Goal: Task Accomplishment & Management: Use online tool/utility

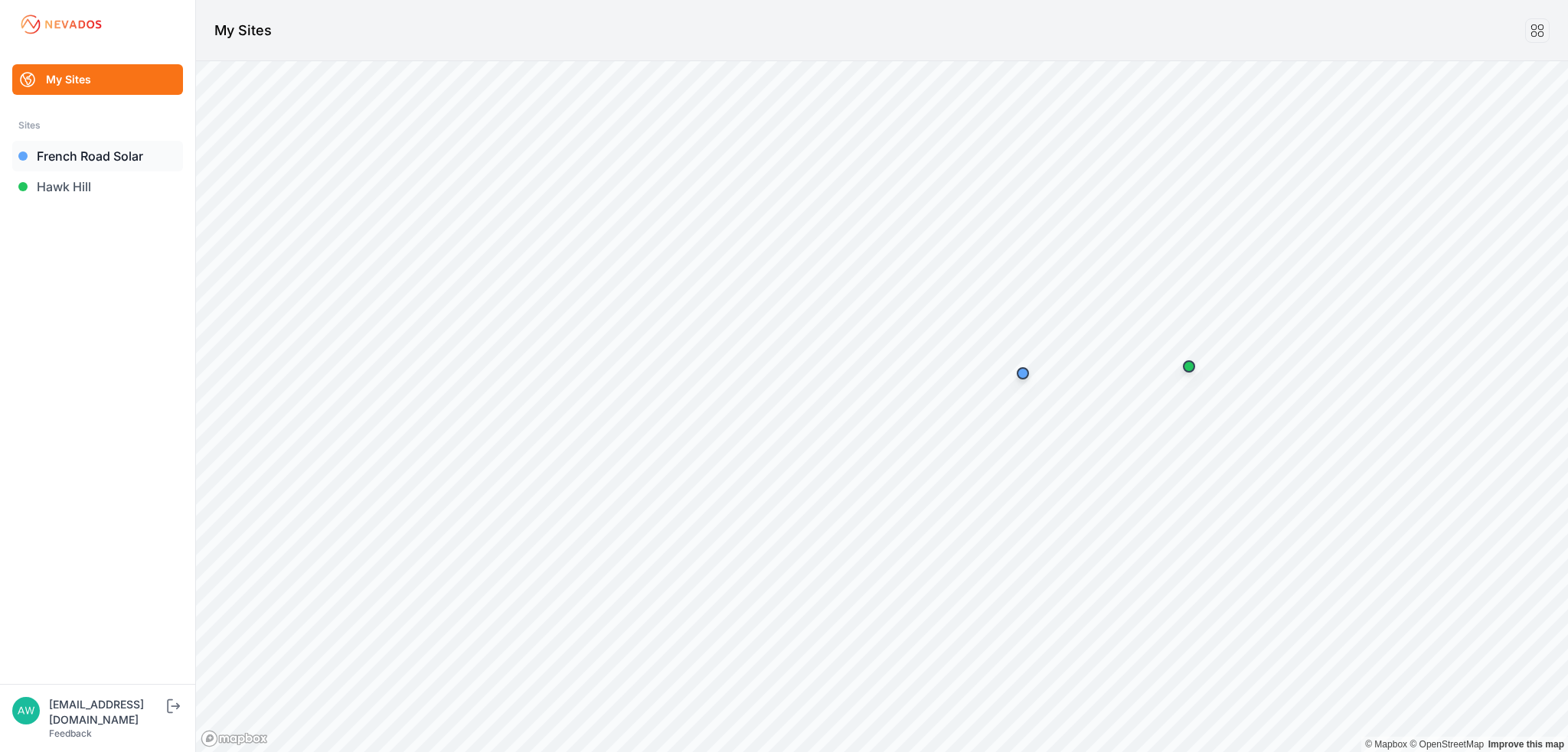
click at [98, 154] on link "French Road Solar" at bounding box center [97, 155] width 171 height 30
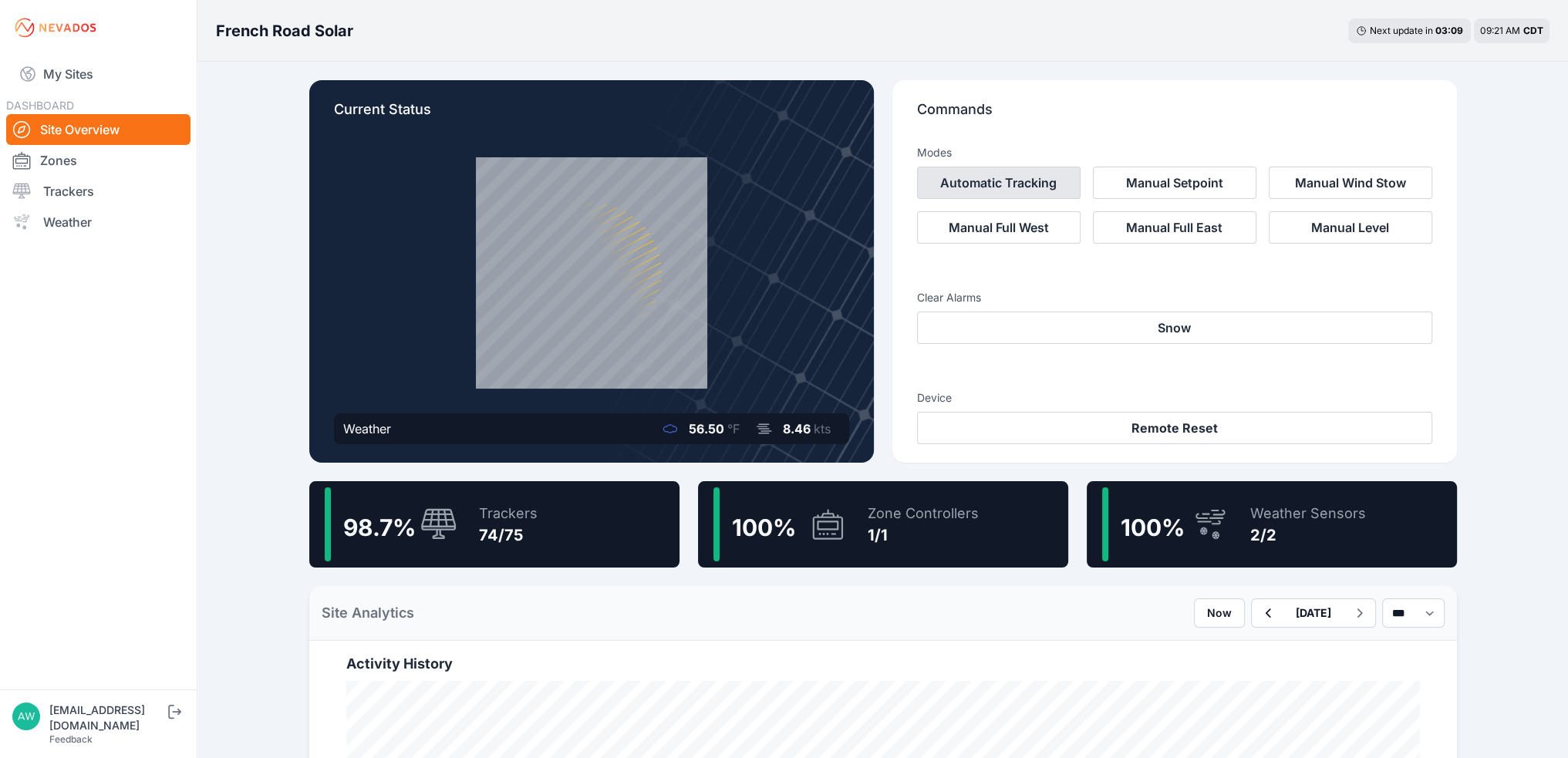
click at [1043, 188] on button "Automatic Tracking" at bounding box center [998, 182] width 164 height 32
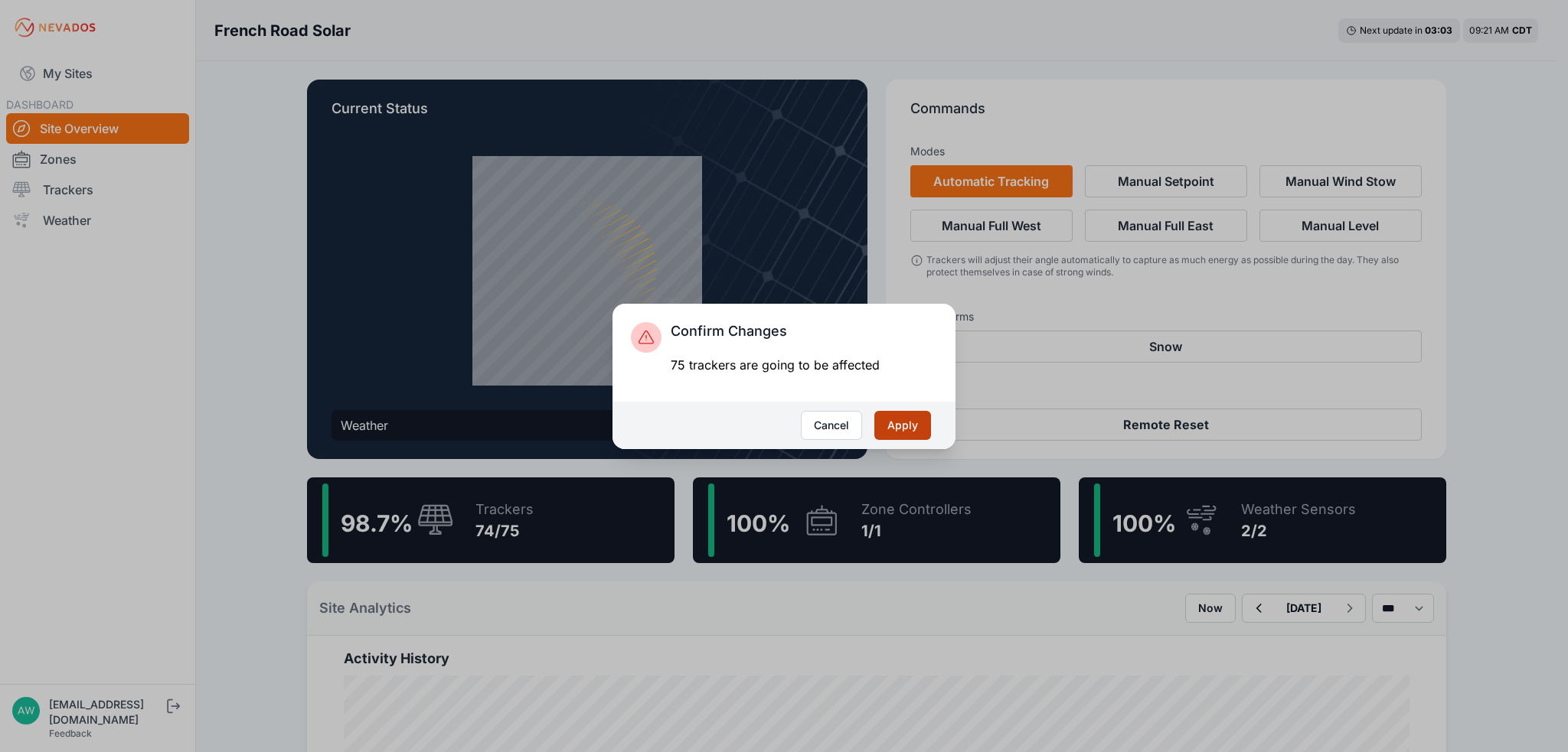
click at [892, 424] on button "Apply" at bounding box center [902, 426] width 56 height 29
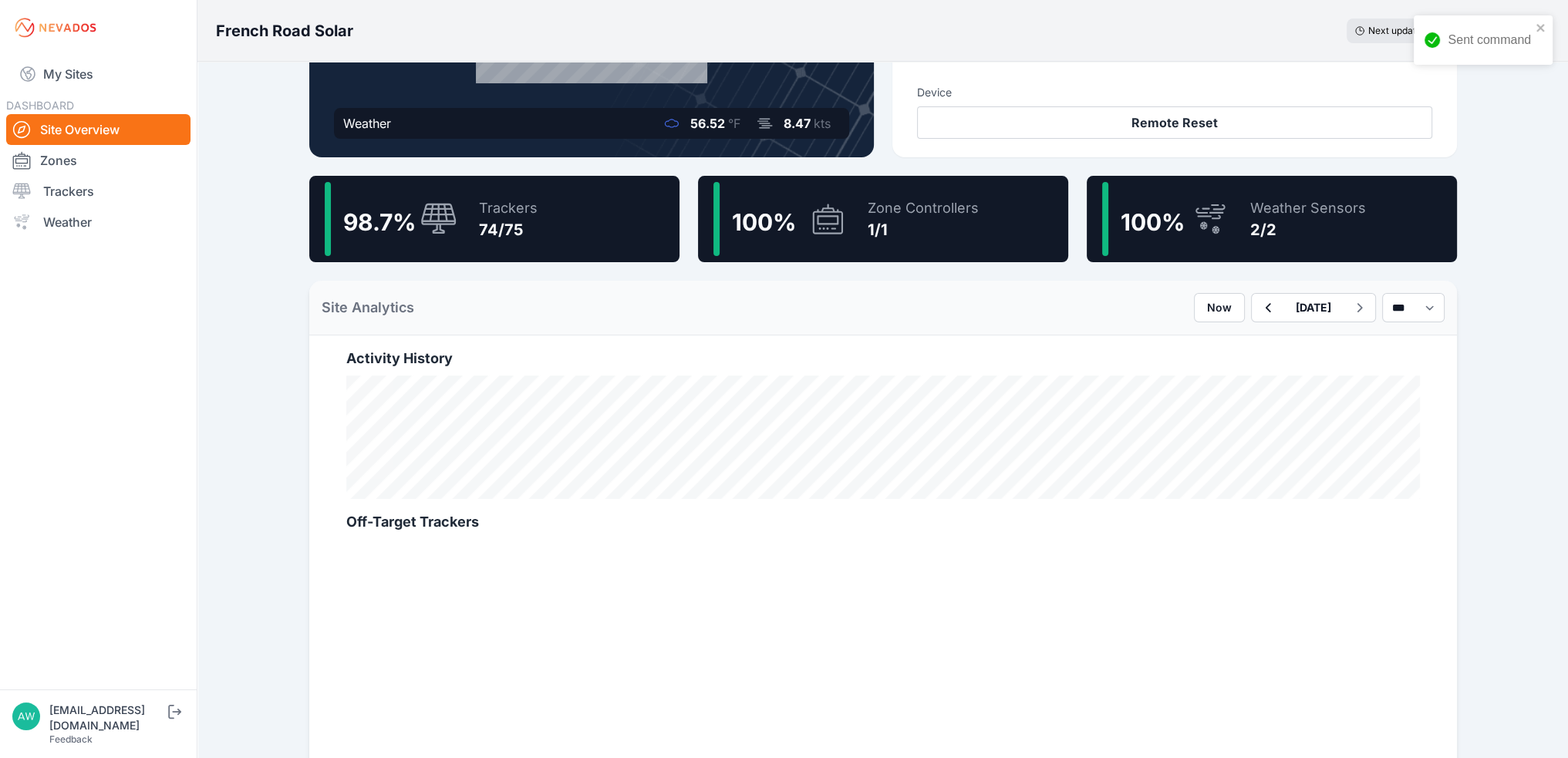
scroll to position [309, 0]
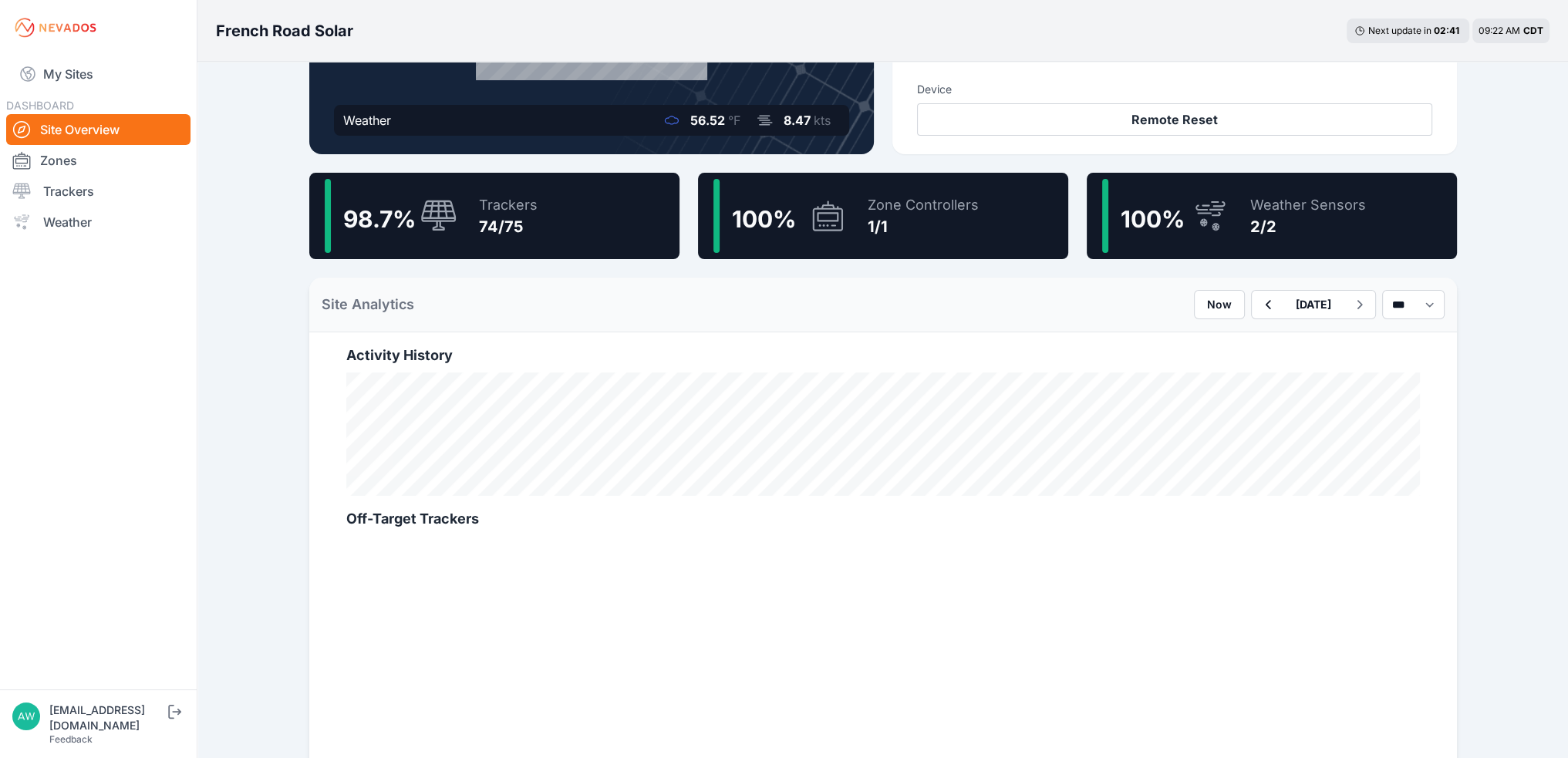
click at [504, 216] on div "74/75" at bounding box center [508, 227] width 58 height 21
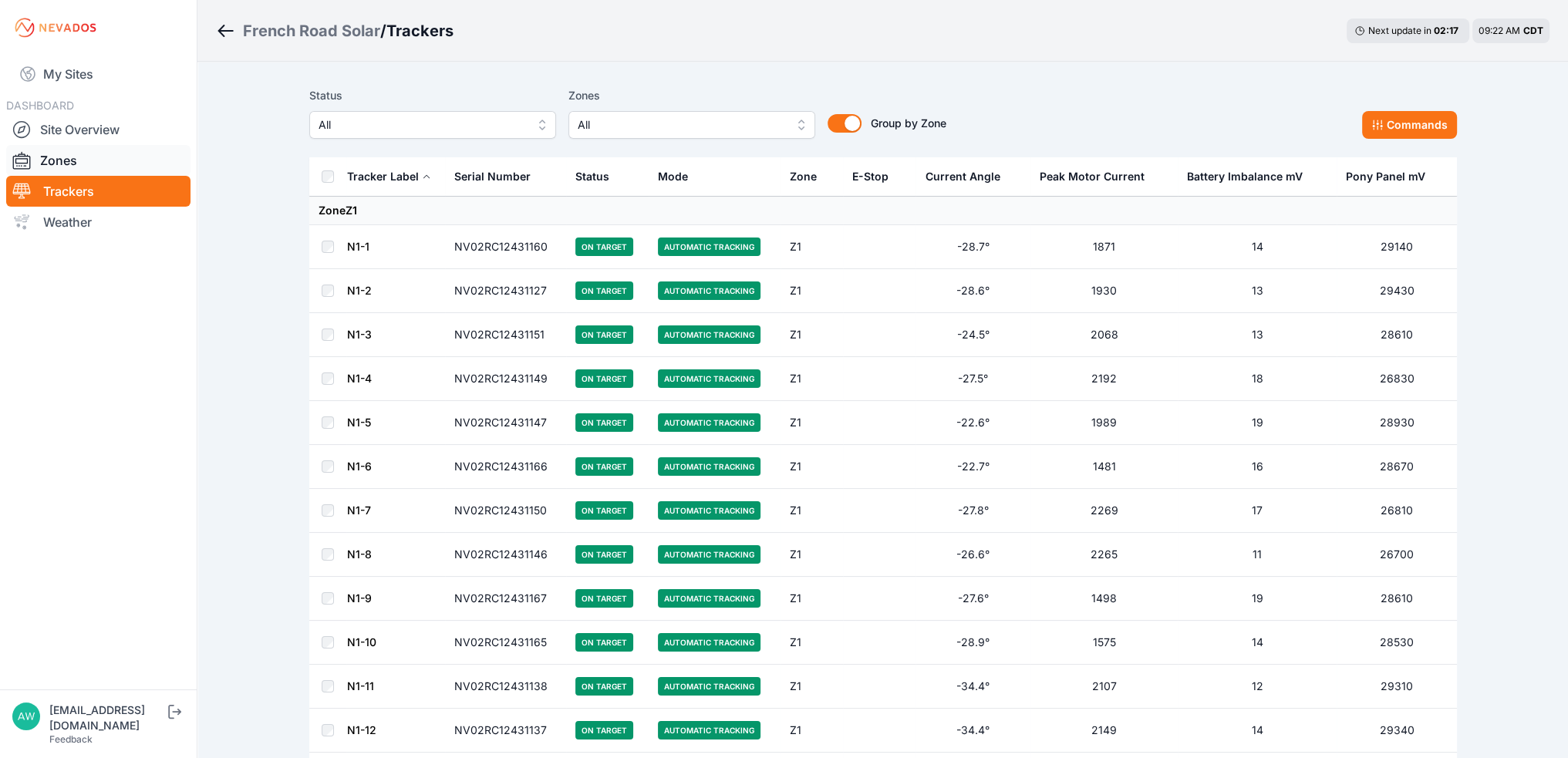
click at [76, 163] on link "Zones" at bounding box center [98, 160] width 184 height 30
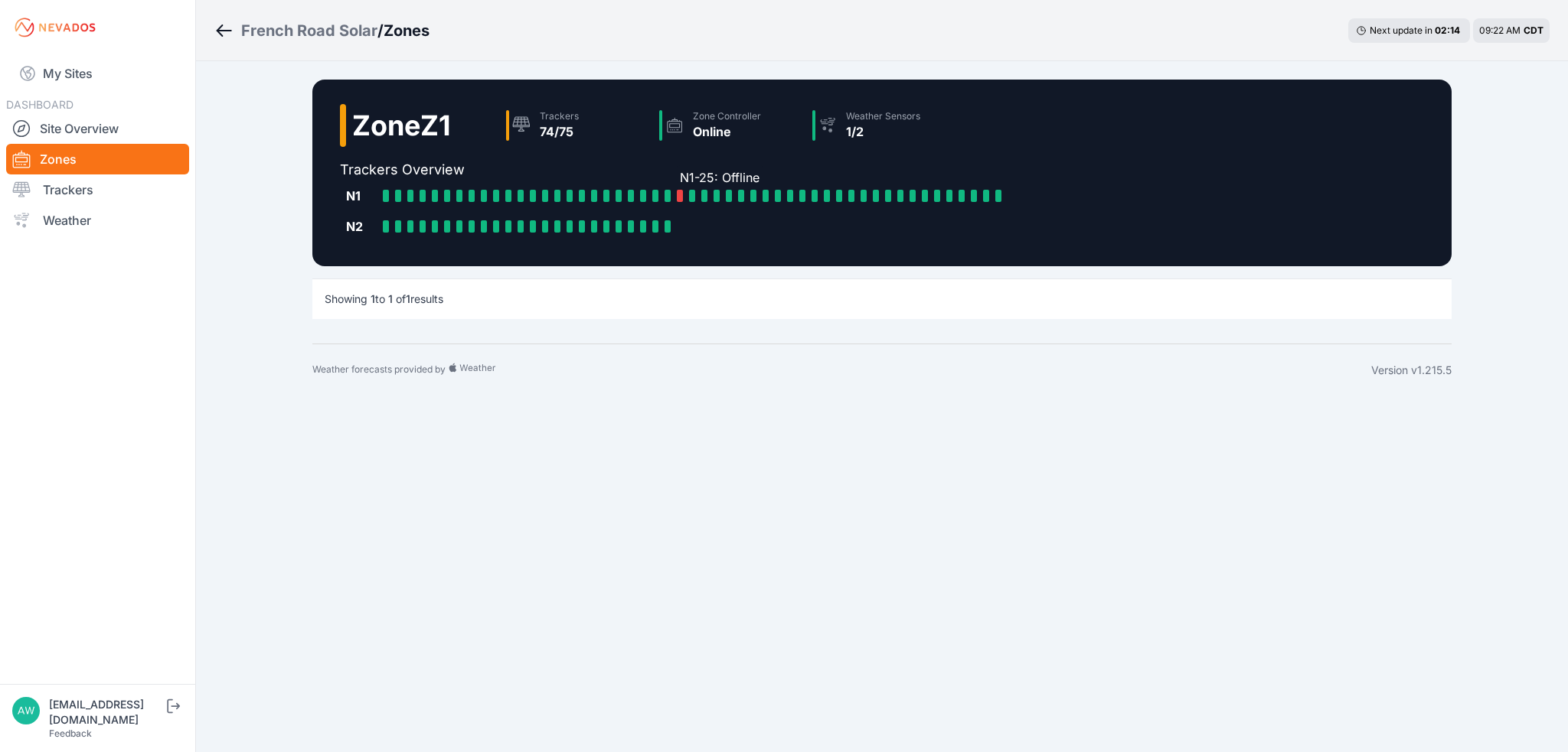
click at [680, 197] on div at bounding box center [679, 195] width 6 height 12
